Goal: Task Accomplishment & Management: Use online tool/utility

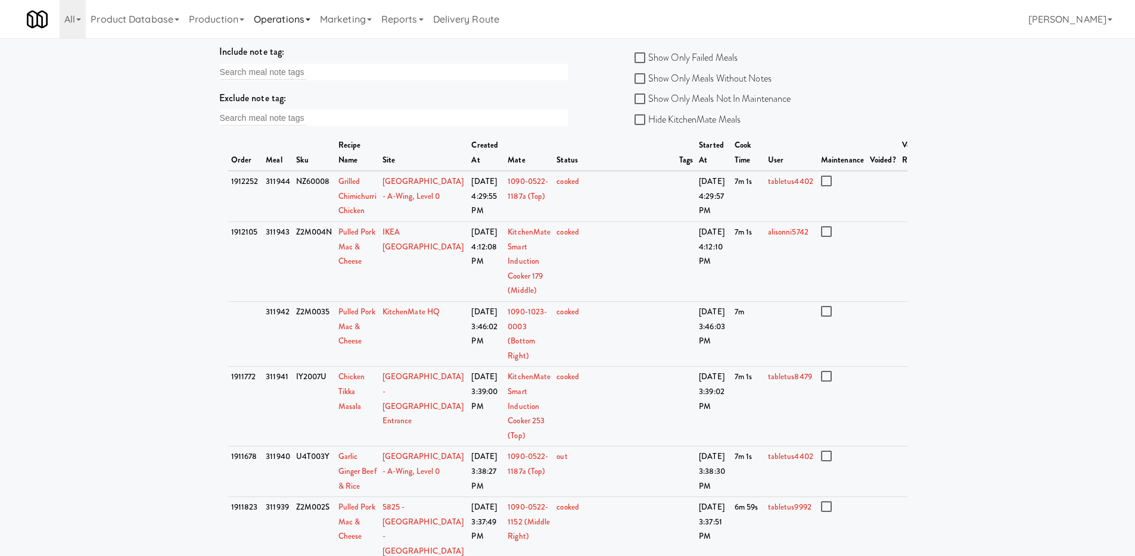
click at [270, 23] on link "Operations" at bounding box center [282, 19] width 66 height 38
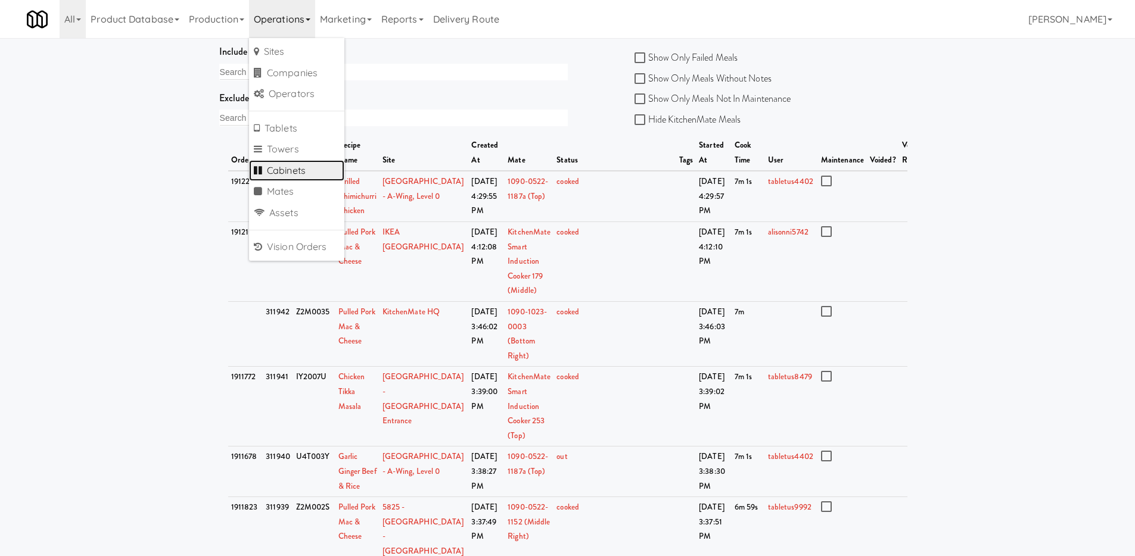
click at [301, 167] on link "Cabinets" at bounding box center [296, 170] width 95 height 21
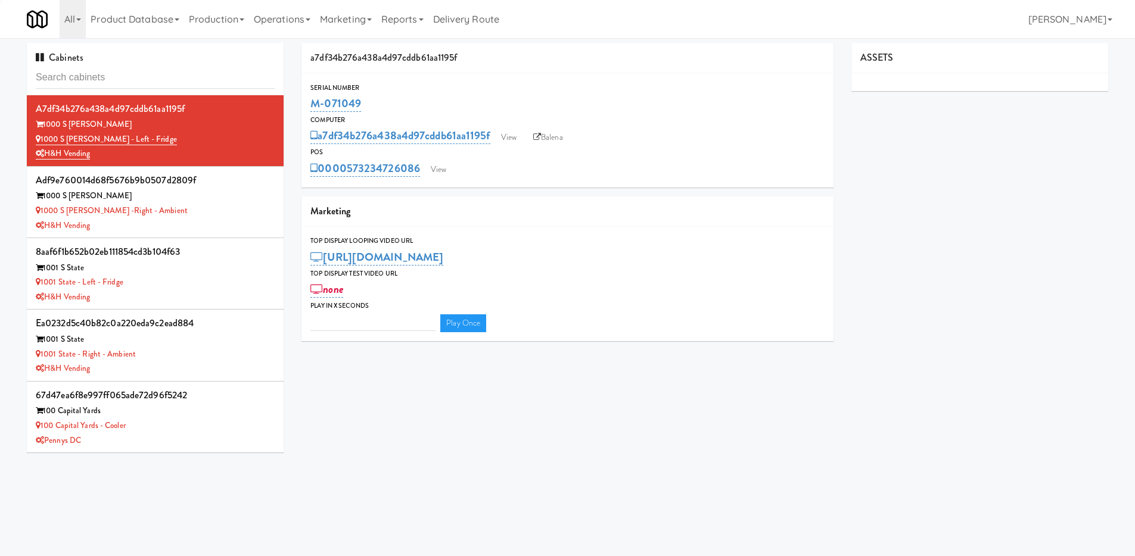
type input "3"
click at [174, 78] on input "text" at bounding box center [155, 78] width 239 height 22
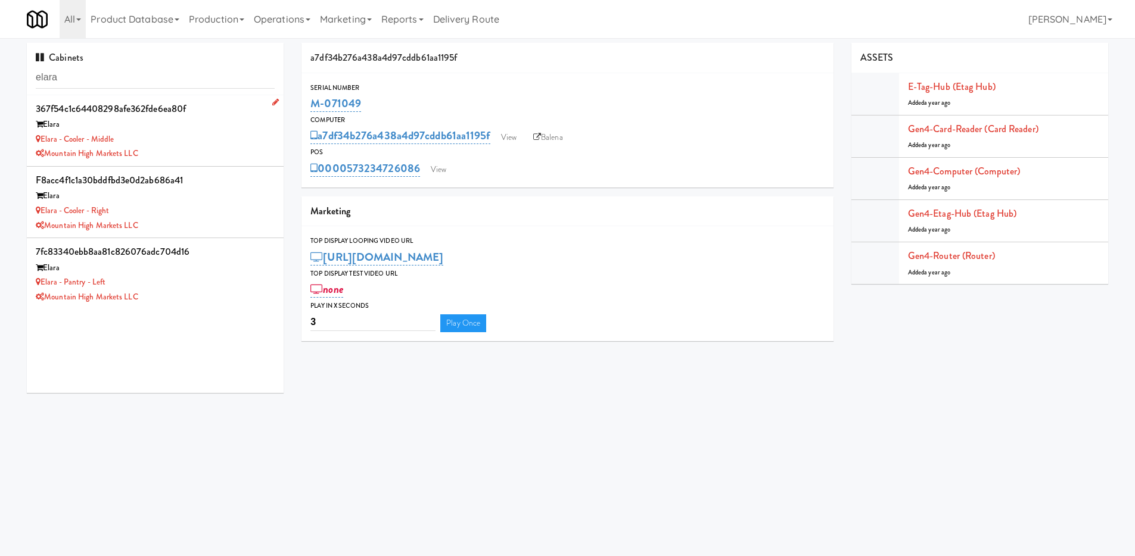
type input "elara"
click at [180, 155] on div "Mountain High Markets LLC" at bounding box center [155, 154] width 239 height 15
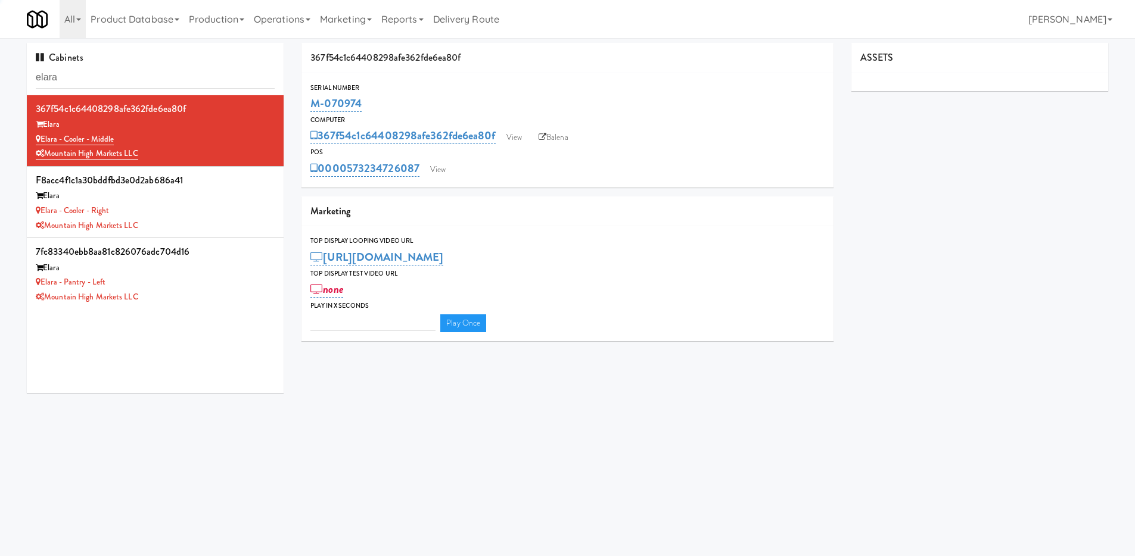
type input "3"
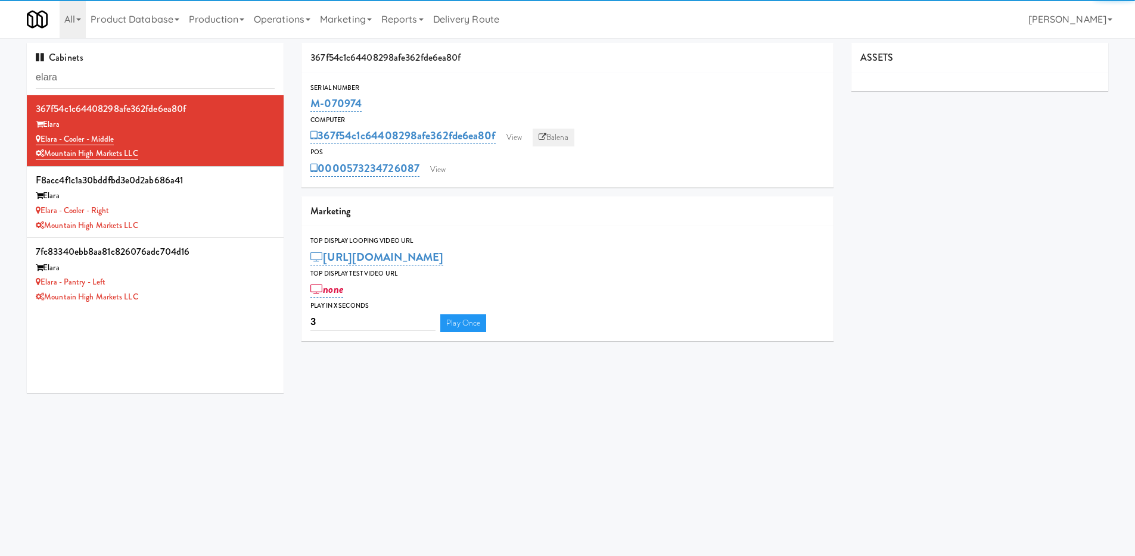
click at [544, 138] on icon at bounding box center [542, 137] width 8 height 8
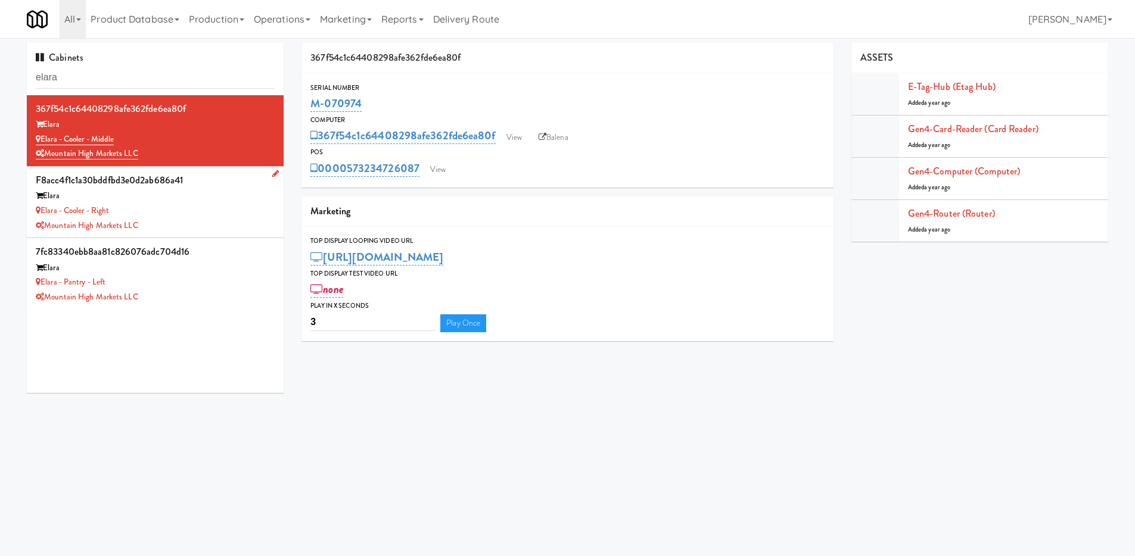
click at [220, 207] on div "Elara - Cooler - Right" at bounding box center [155, 211] width 239 height 15
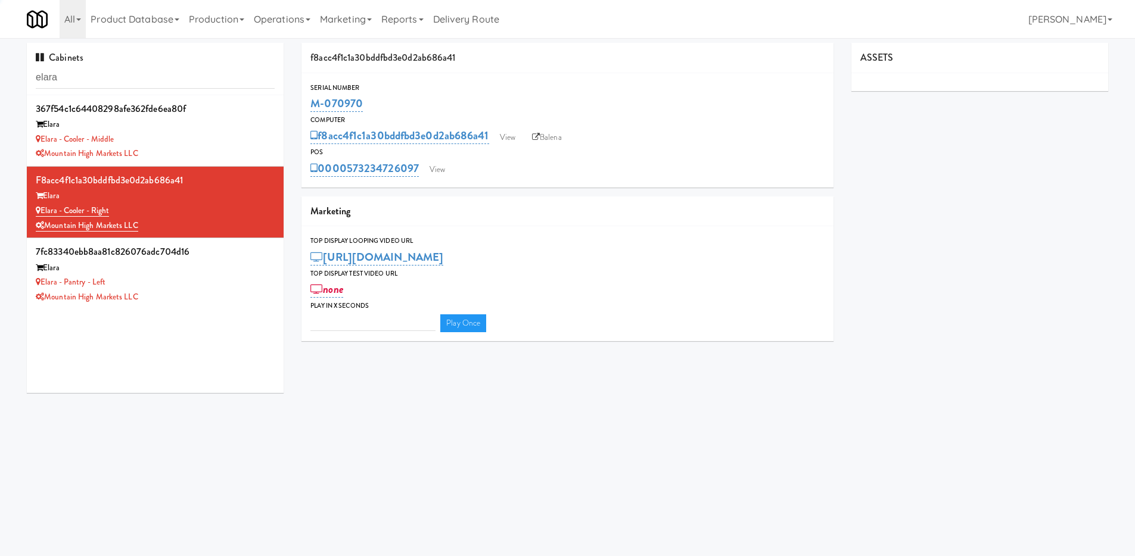
type input "3"
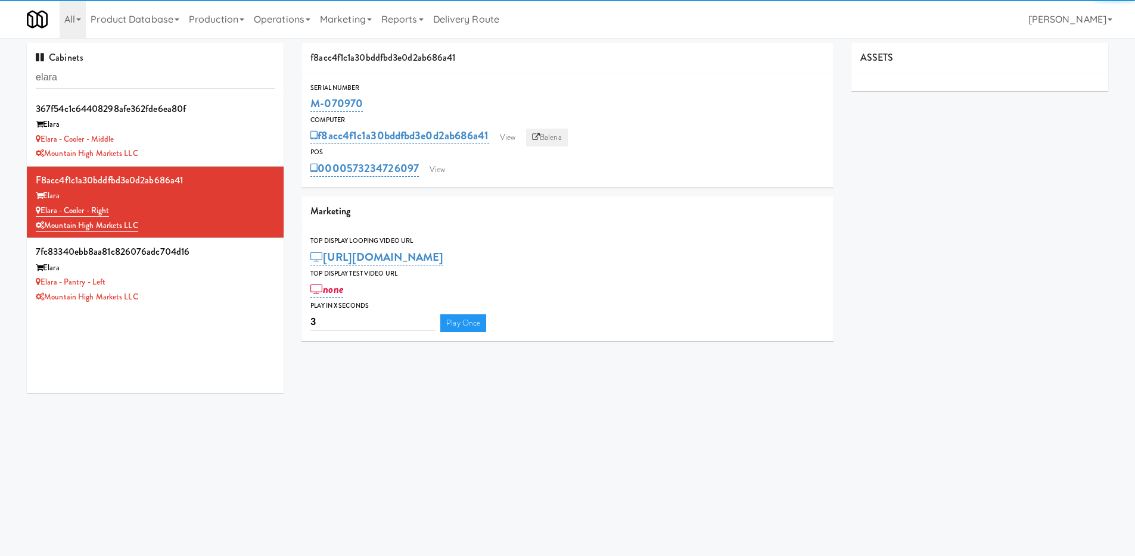
click at [551, 141] on link "Balena" at bounding box center [547, 138] width 42 height 18
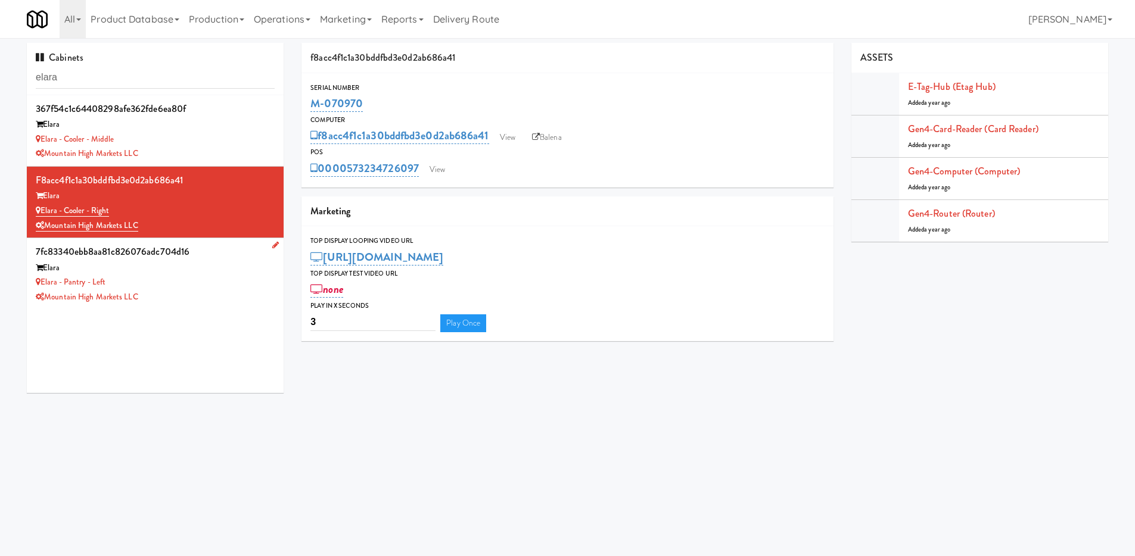
click at [217, 279] on div "Elara - Pantry - Left" at bounding box center [155, 282] width 239 height 15
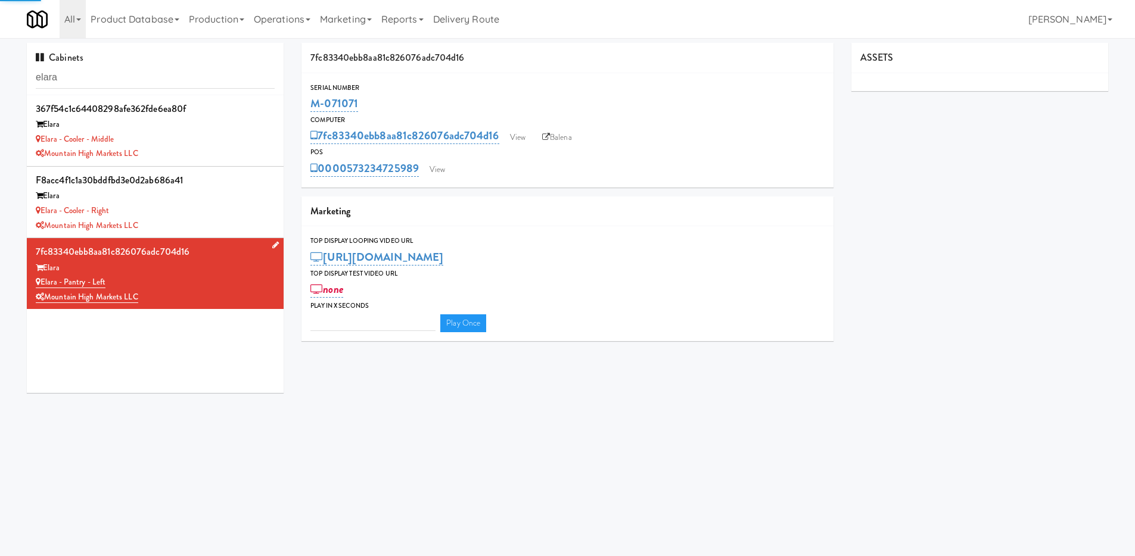
type input "3"
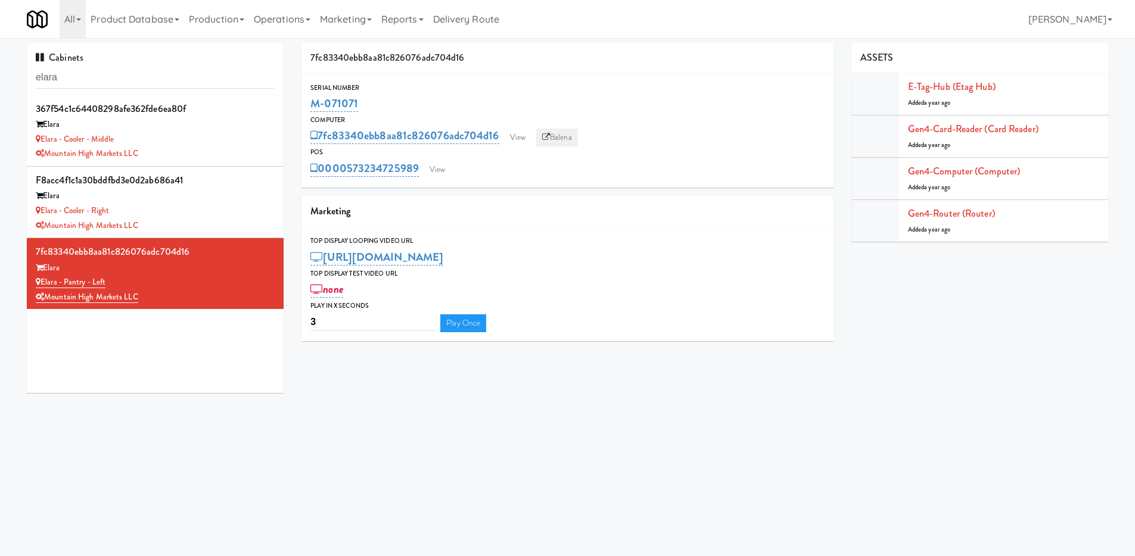
click at [558, 134] on link "Balena" at bounding box center [557, 138] width 42 height 18
